Goal: Task Accomplishment & Management: Complete application form

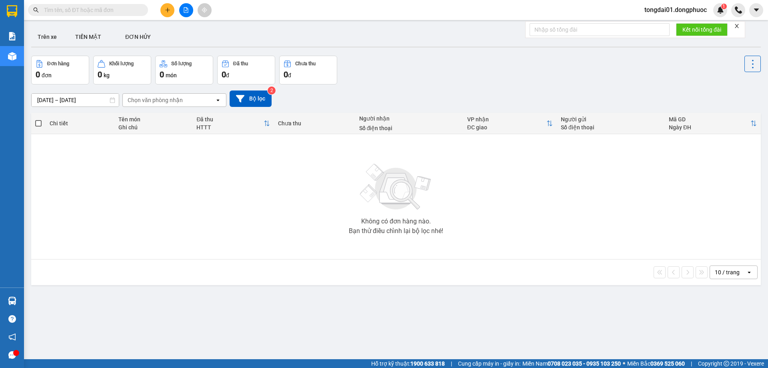
click at [80, 7] on input "text" at bounding box center [91, 10] width 94 height 9
paste input "0978272995"
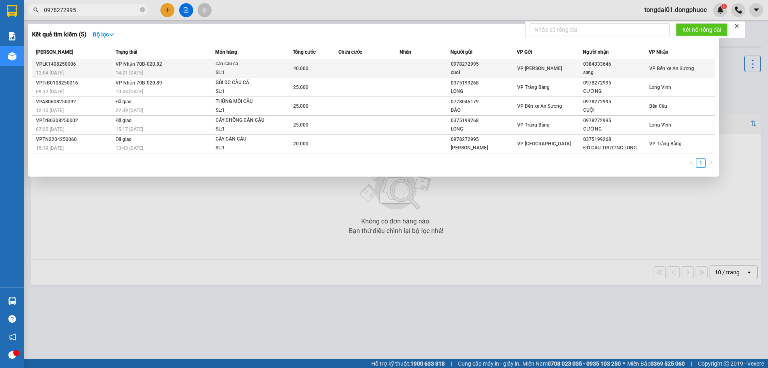
type input "0978272995"
click at [152, 65] on span "VP Nhận 70B-020.82" at bounding box center [139, 64] width 46 height 6
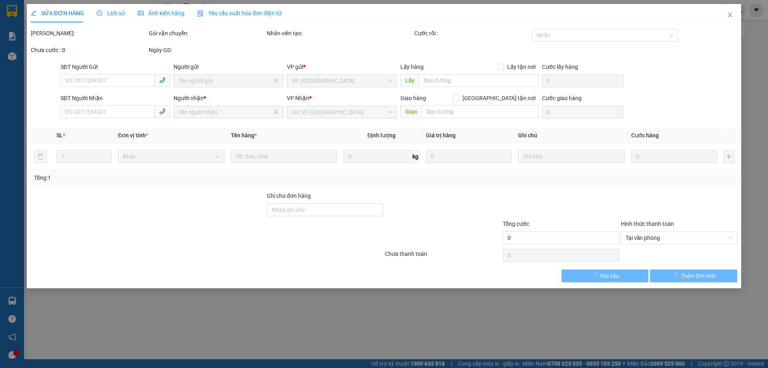
type input "0978272995"
type input "cuoi"
type input "0384333646"
type input "sang"
type input "kbd"
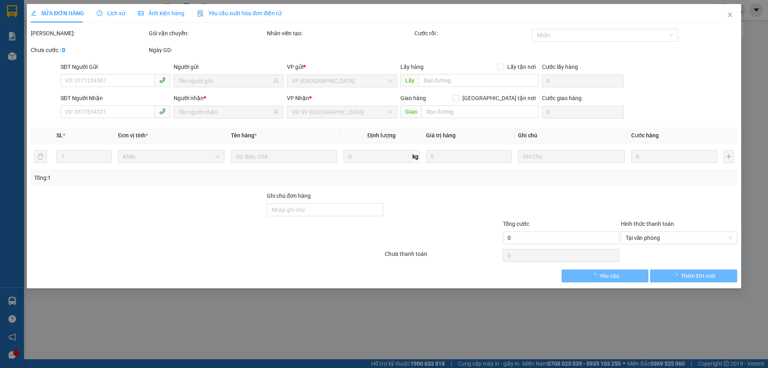
type input "40.000"
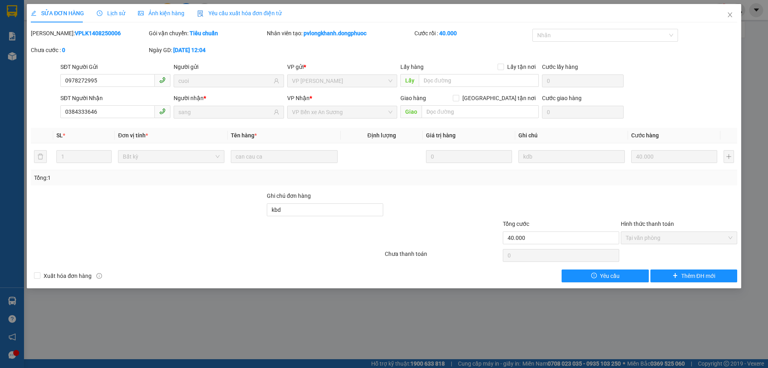
click at [118, 16] on span "Lịch sử" at bounding box center [111, 13] width 28 height 6
